Goal: Task Accomplishment & Management: Manage account settings

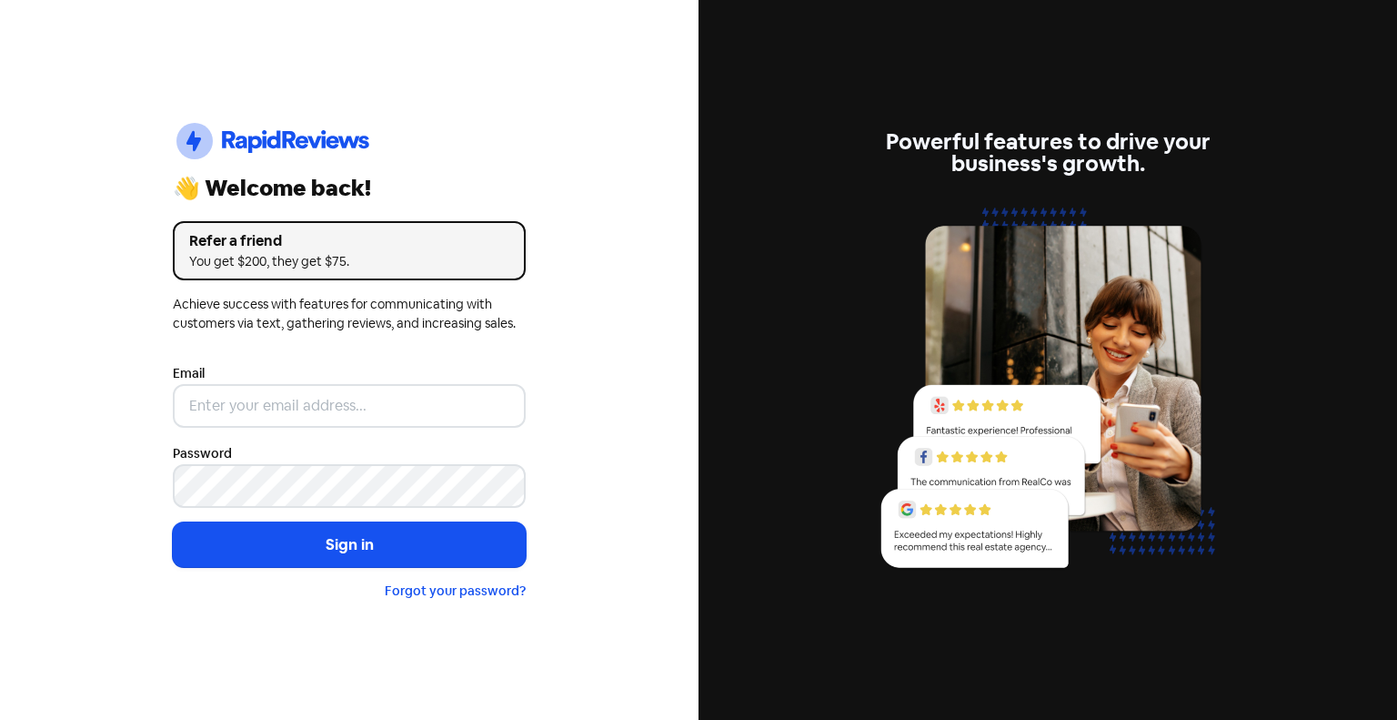
click at [0, 719] on nordpass-portal at bounding box center [0, 720] width 0 height 0
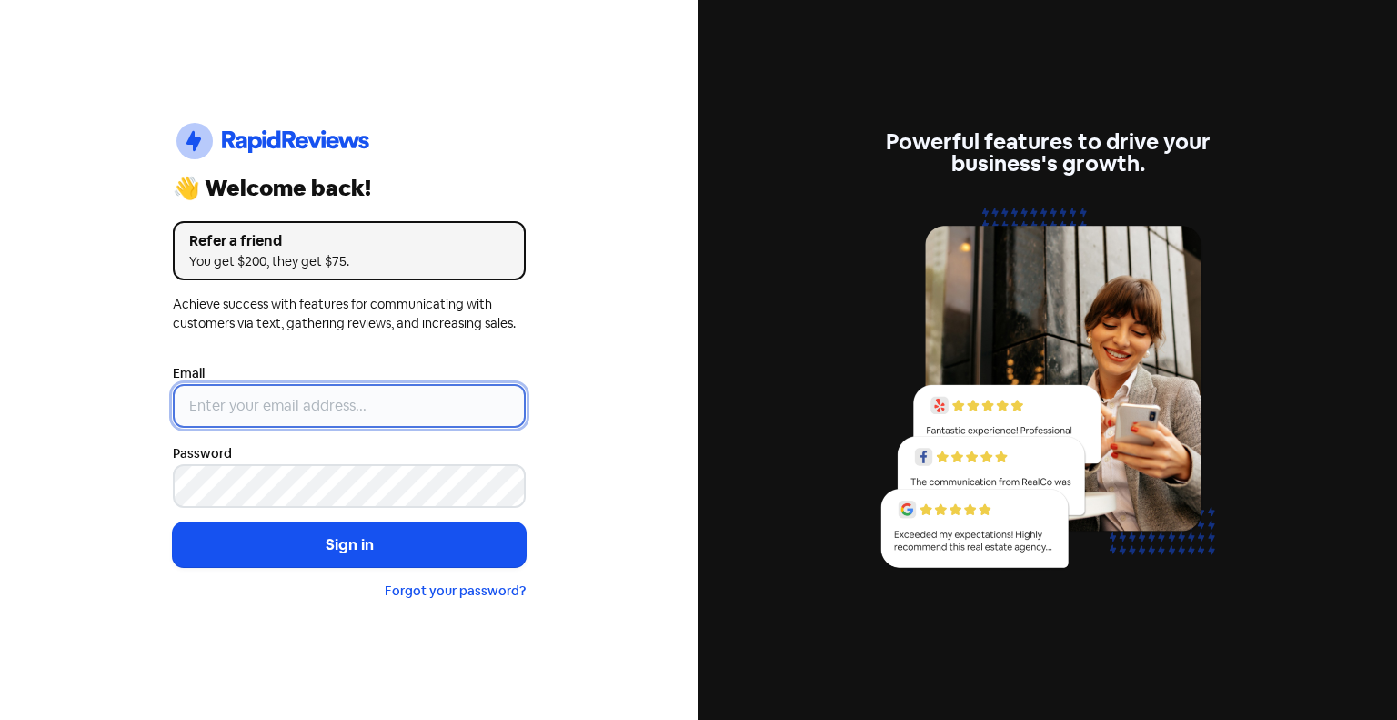
type input "[EMAIL_ADDRESS][DOMAIN_NAME]"
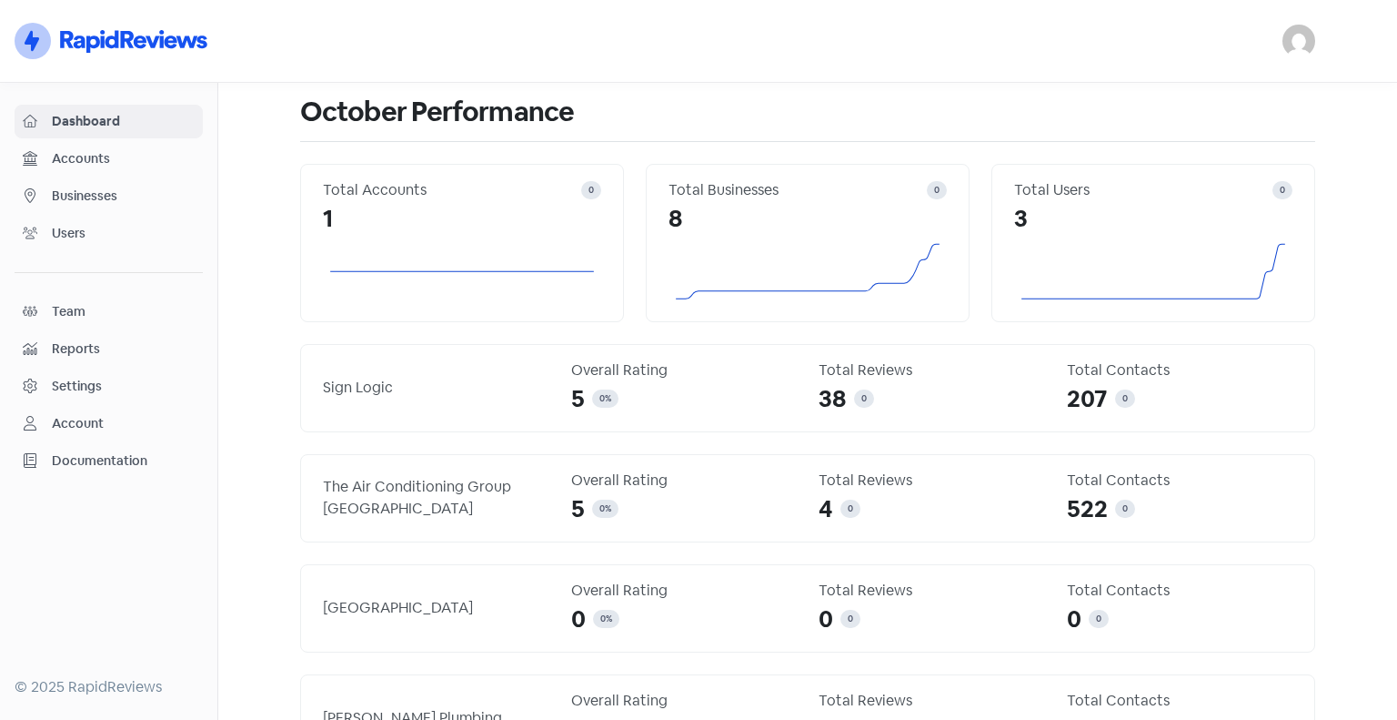
click at [100, 203] on span "Businesses" at bounding box center [123, 196] width 143 height 19
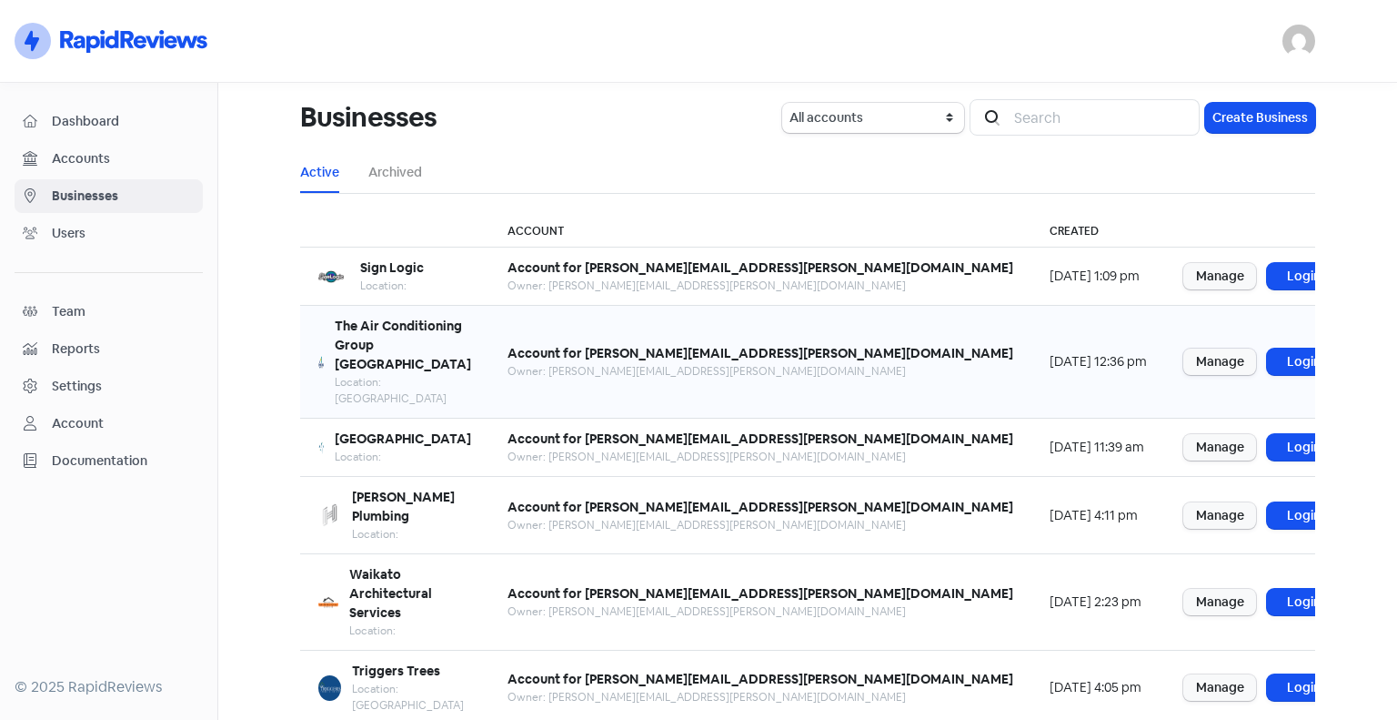
scroll to position [79, 0]
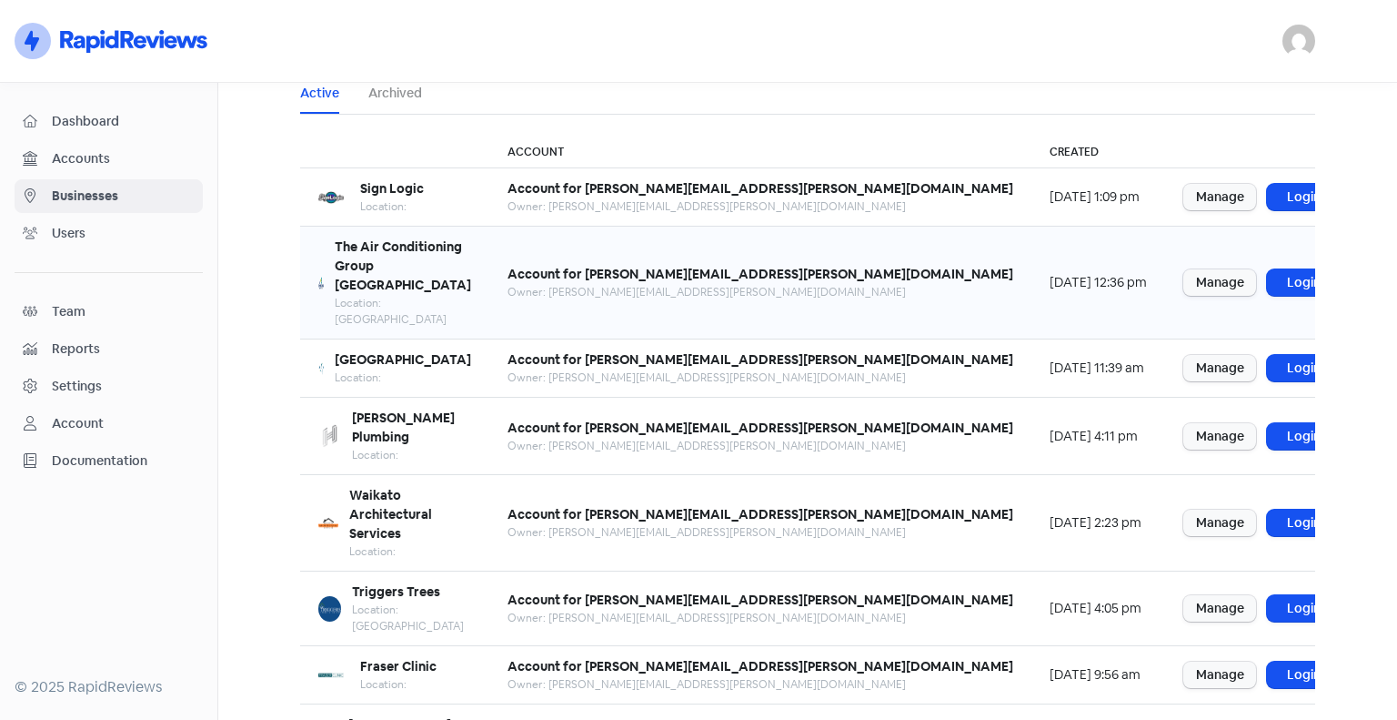
drag, startPoint x: 589, startPoint y: 262, endPoint x: 603, endPoint y: 272, distance: 17.7
click at [471, 261] on div "The Air Conditioning Group Waikato Location: Waikato" at bounding box center [394, 282] width 153 height 90
click at [1267, 269] on link "Login" at bounding box center [1303, 282] width 73 height 26
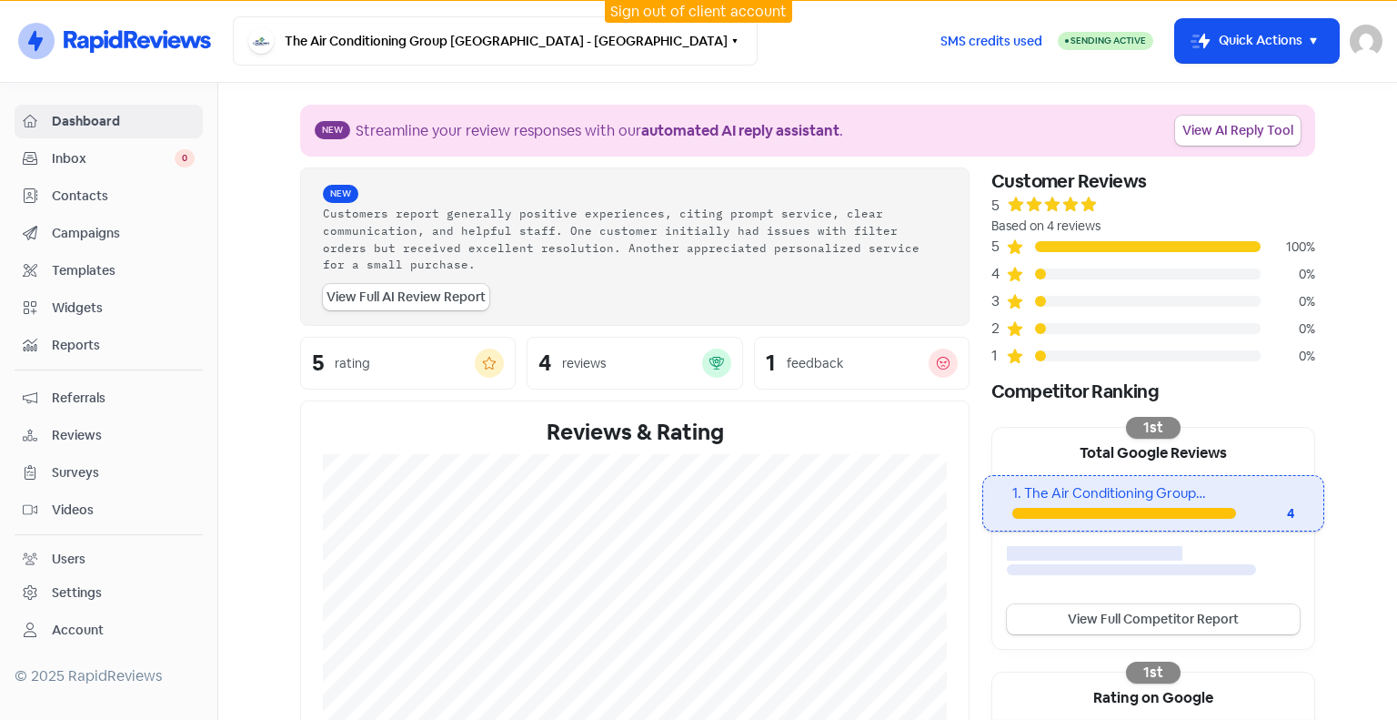
click at [120, 585] on div "Settings" at bounding box center [109, 592] width 172 height 21
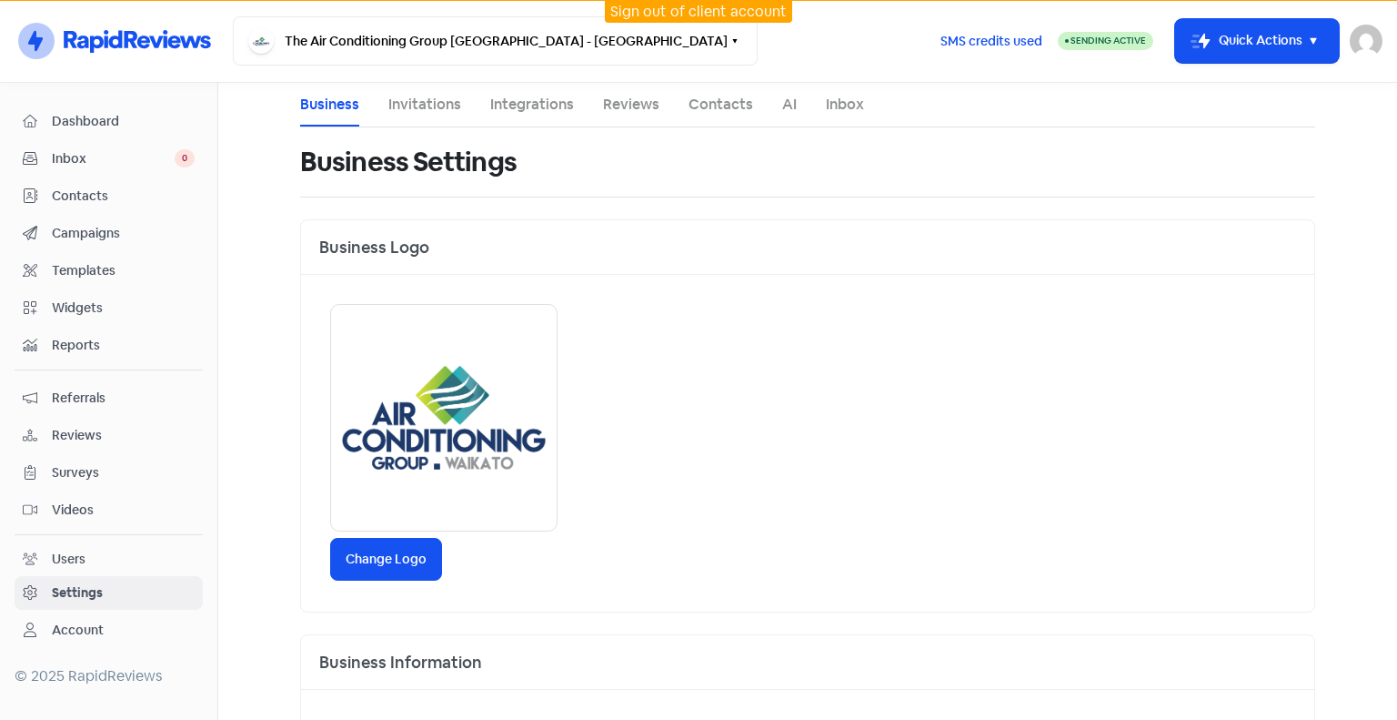
click at [433, 99] on link "Invitations" at bounding box center [424, 105] width 73 height 22
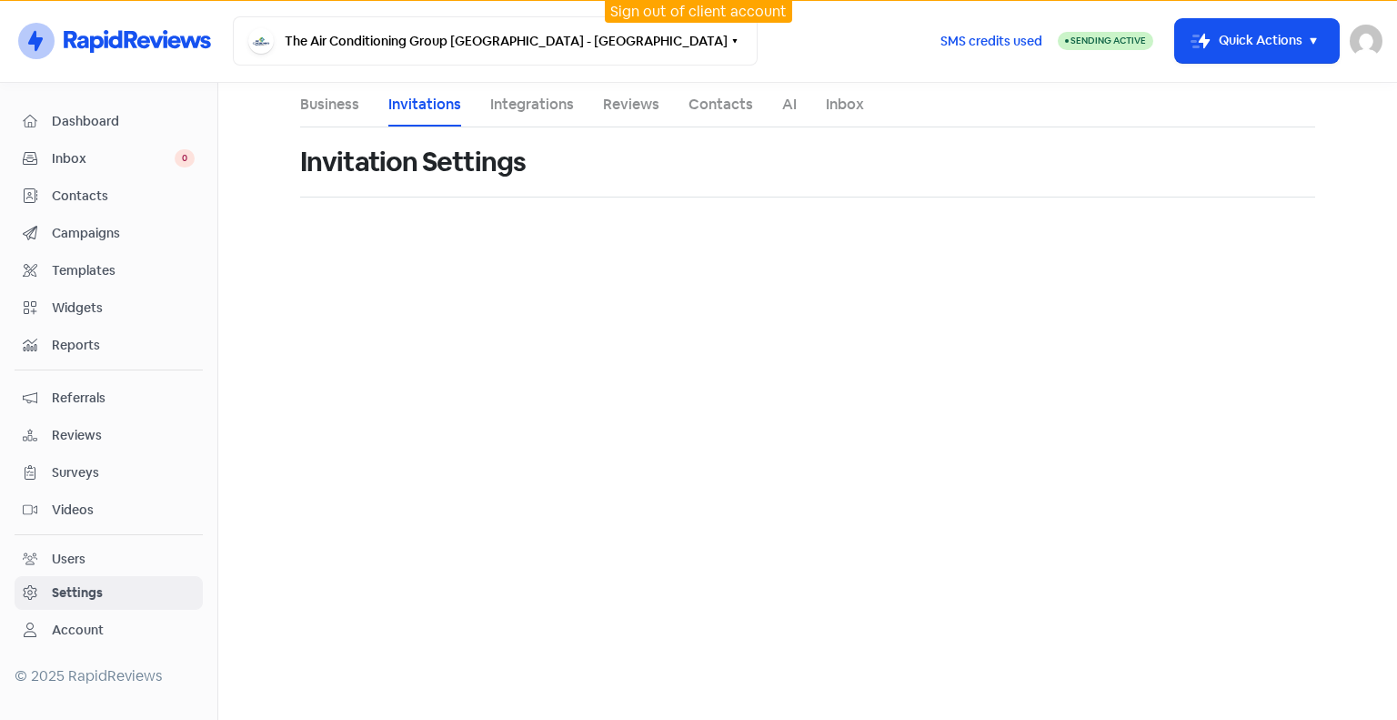
select select "Pacific/[GEOGRAPHIC_DATA]"
select select "09:00:00"
select select "17:30:00"
select select "09:00:00"
select select "17:30:00"
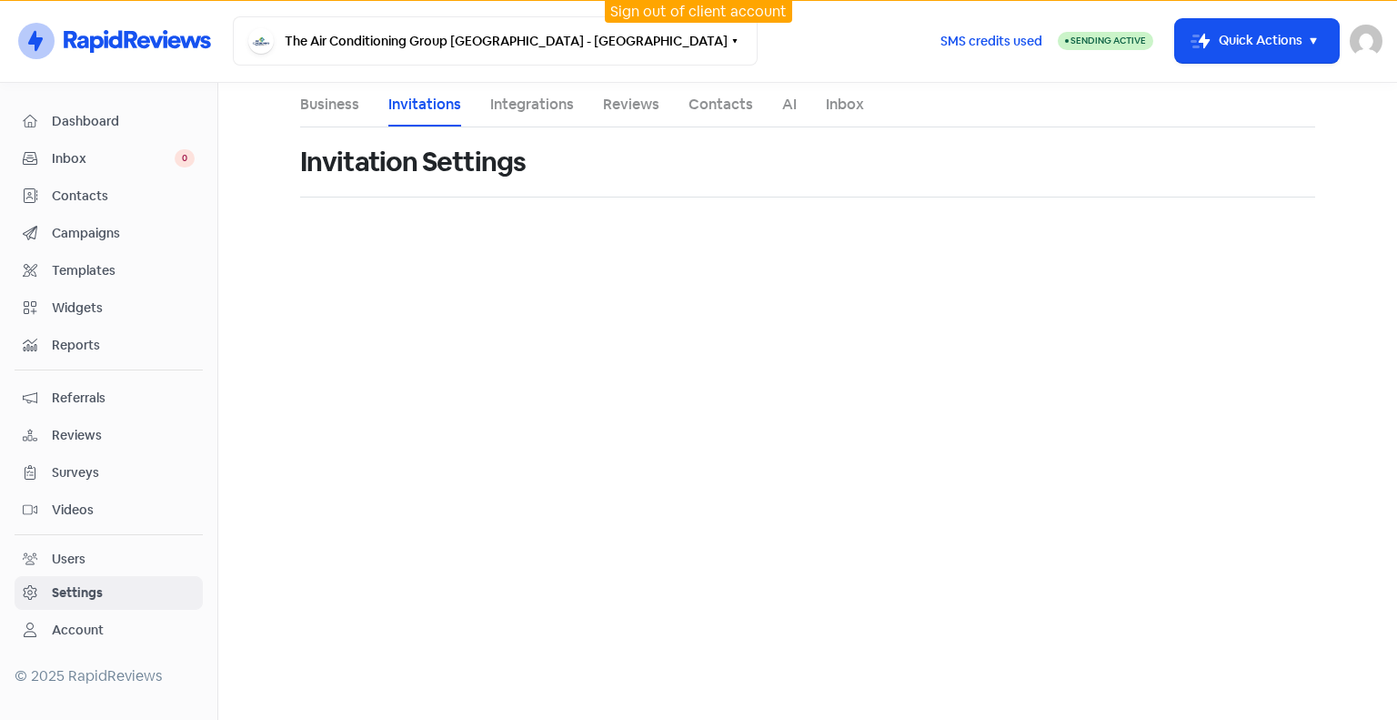
select select "09:00:00"
select select "17:30:00"
select select "09:00:00"
select select "17:30:00"
select select "09:00:00"
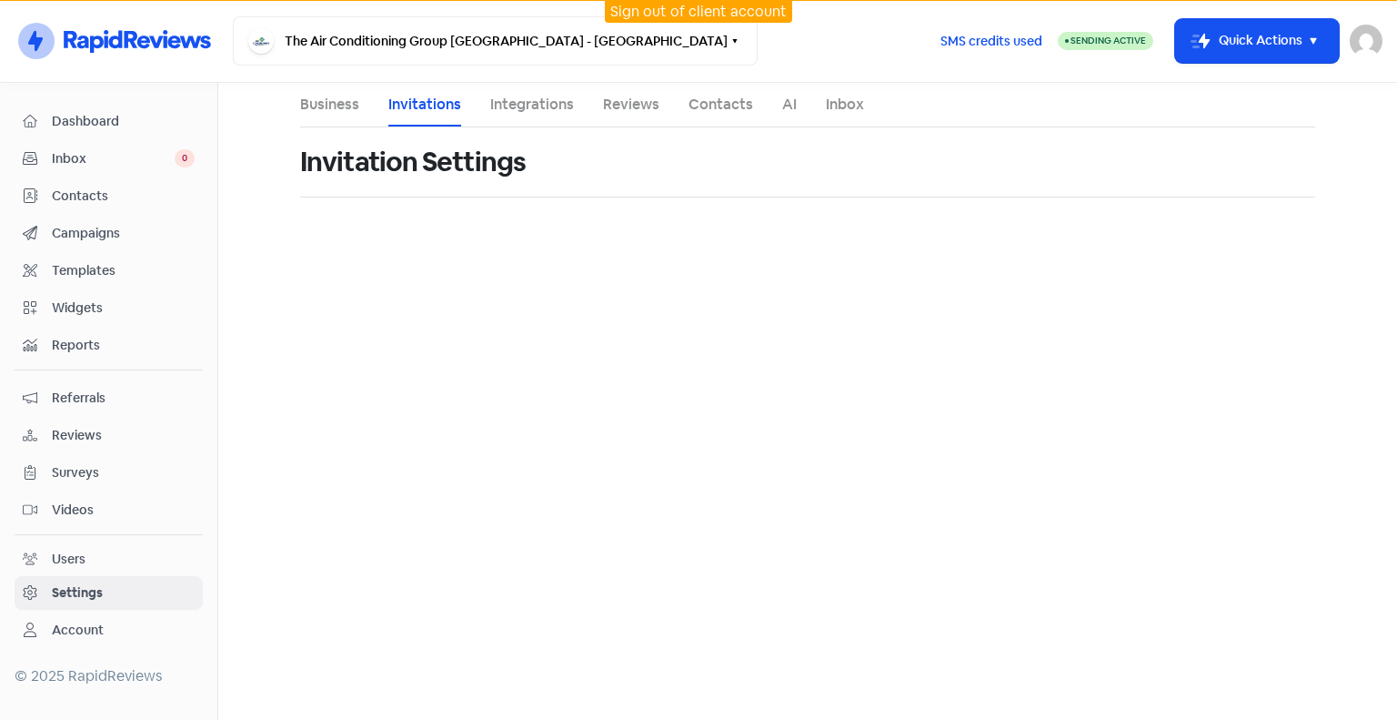
select select "17:30:00"
select select "NZ"
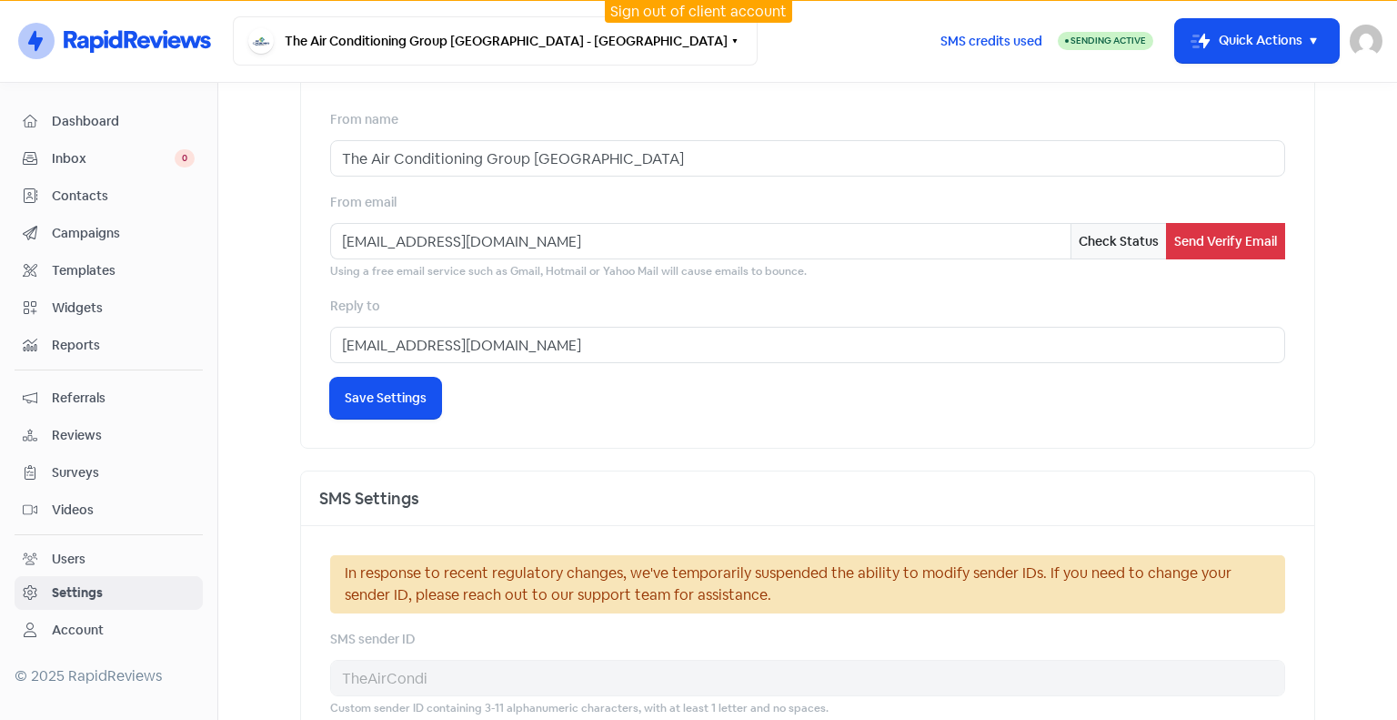
scroll to position [819, 0]
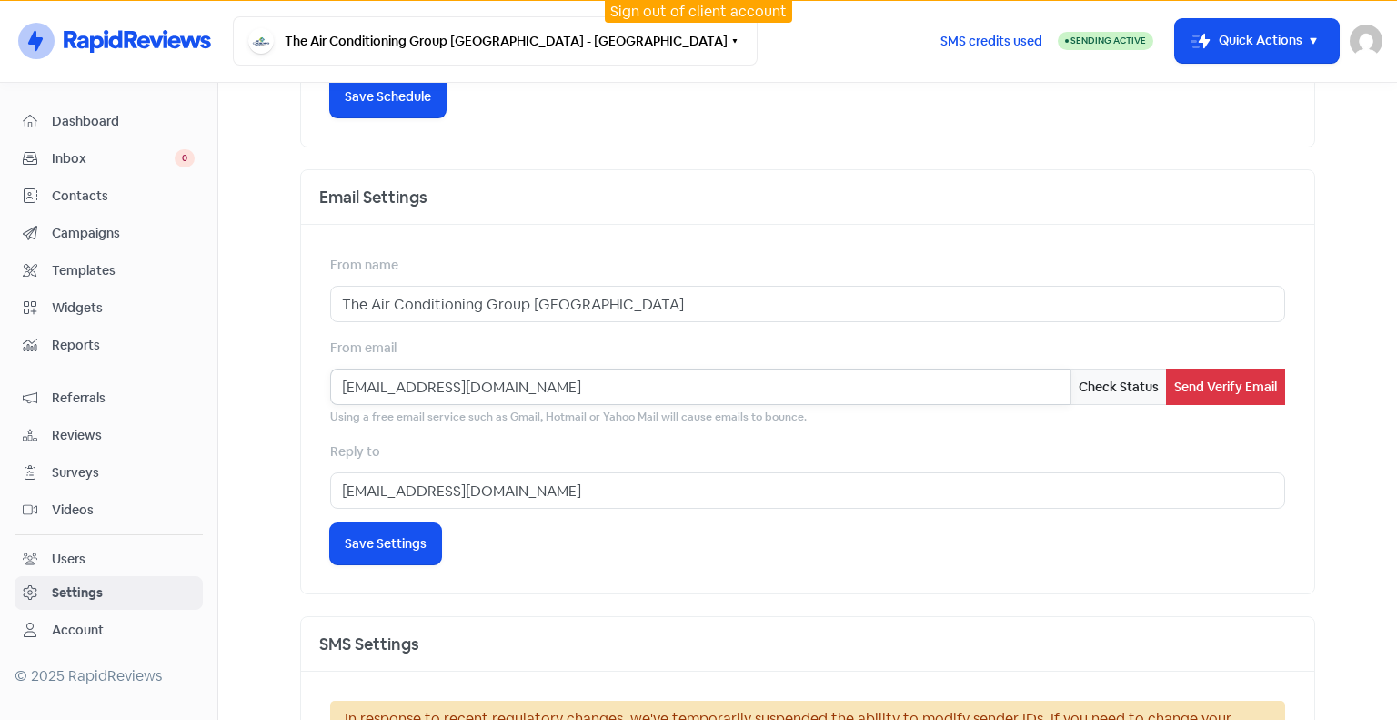
drag, startPoint x: 356, startPoint y: 386, endPoint x: 303, endPoint y: 386, distance: 52.8
click at [303, 386] on div "From name The Air Conditioning Group Waikato From email [EMAIL_ADDRESS][DOMAIN_…" at bounding box center [807, 409] width 1013 height 368
type input "[EMAIL_ADDRESS][DOMAIN_NAME]"
click at [1244, 382] on button "Send Verify Email" at bounding box center [1225, 386] width 119 height 36
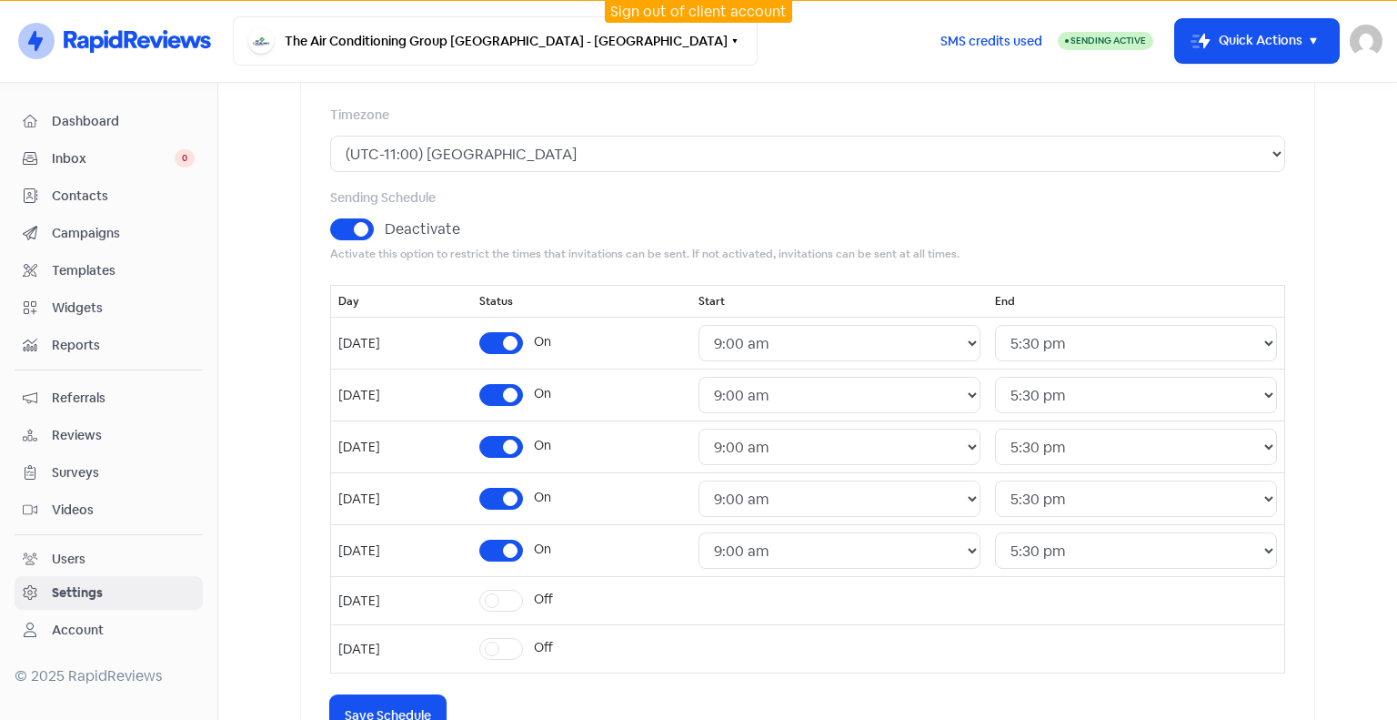
scroll to position [91, 0]
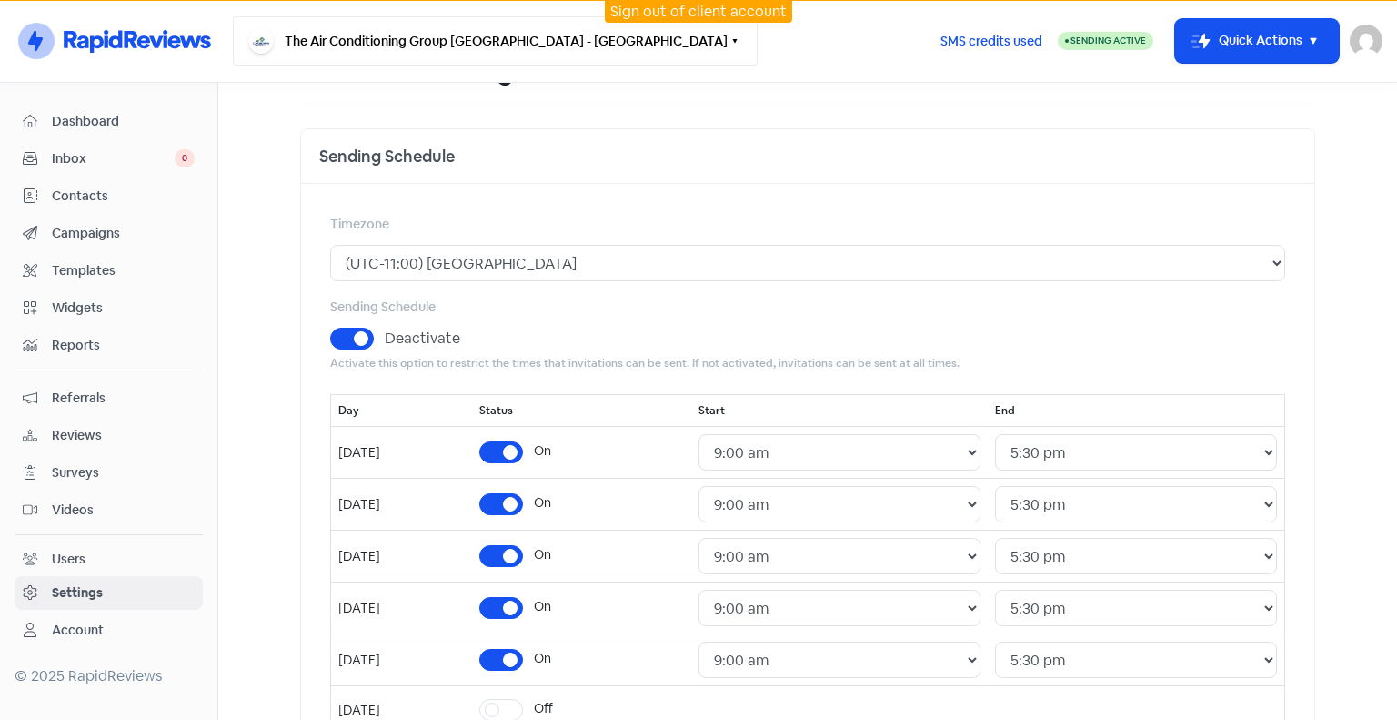
click at [441, 31] on button "The Air Conditioning Group [GEOGRAPHIC_DATA] - [GEOGRAPHIC_DATA]" at bounding box center [495, 40] width 525 height 49
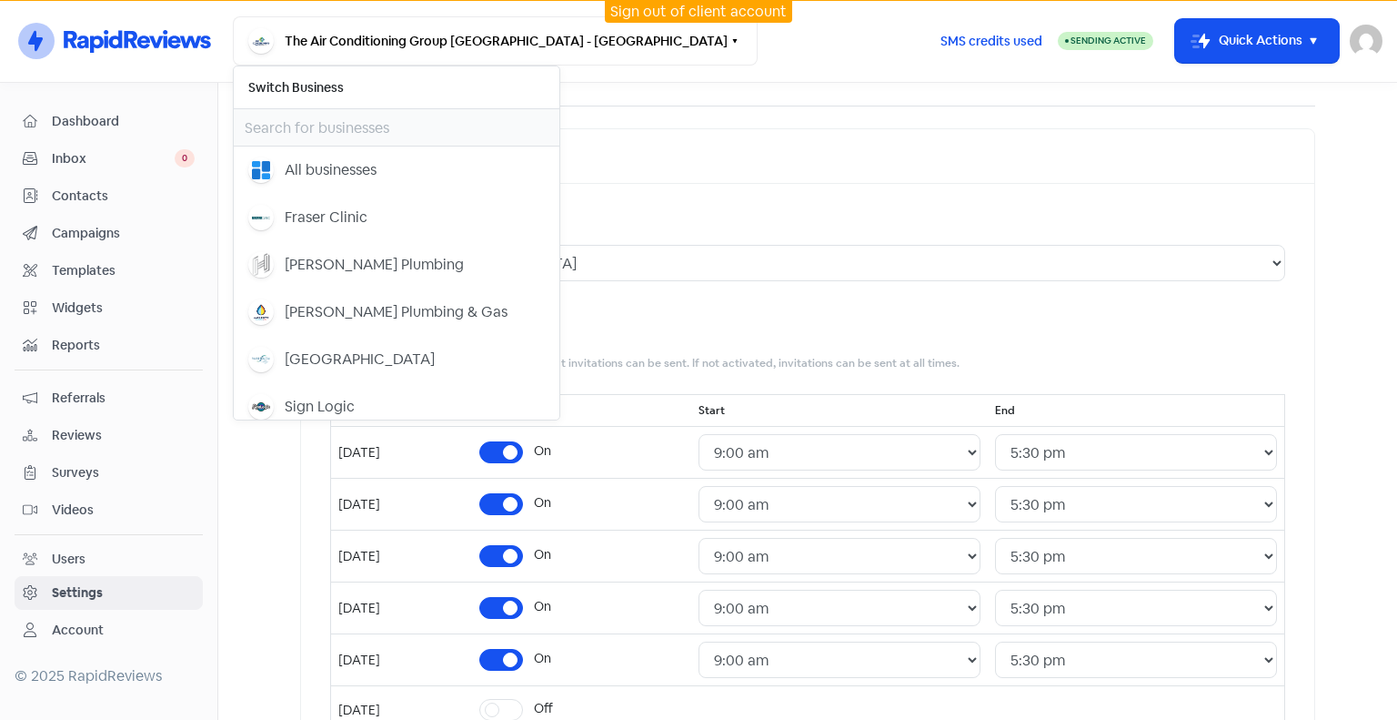
click at [676, 100] on div "Invitation Settings" at bounding box center [807, 70] width 1015 height 69
